Goal: Transaction & Acquisition: Purchase product/service

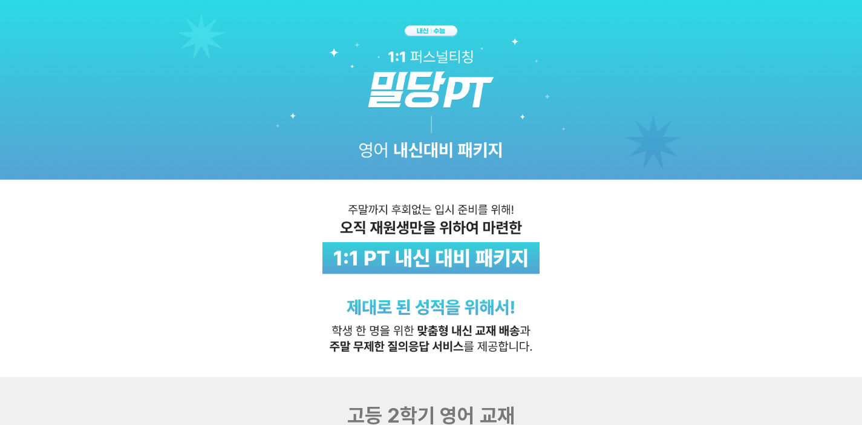
scroll to position [231, 0]
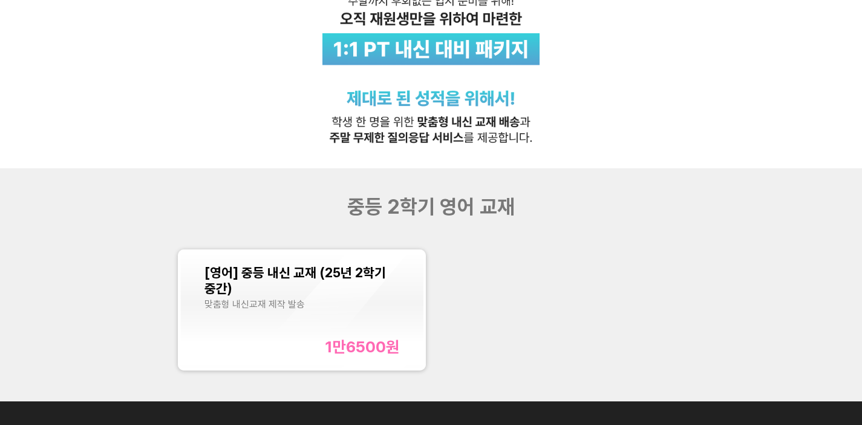
scroll to position [249, 0]
